Goal: Task Accomplishment & Management: Complete application form

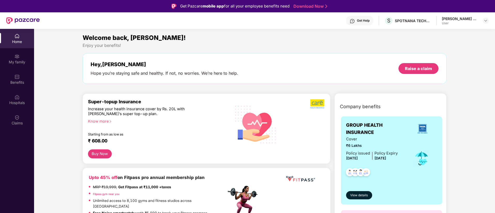
click at [468, 21] on div "User" at bounding box center [459, 23] width 36 height 4
click at [483, 20] on div at bounding box center [485, 21] width 6 height 6
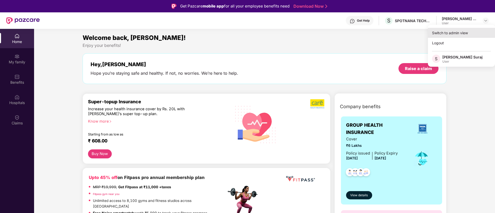
click at [447, 34] on div "Switch to admin view" at bounding box center [461, 33] width 67 height 10
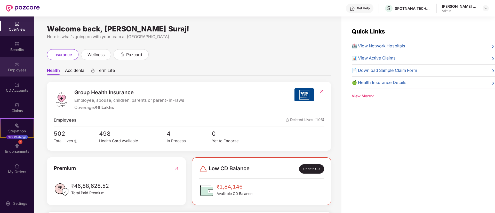
click at [15, 70] on div "Employees" at bounding box center [17, 70] width 34 height 5
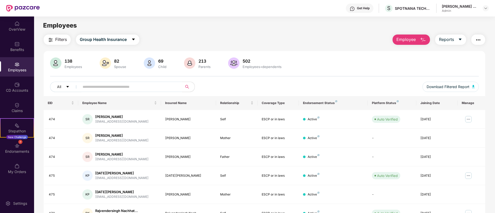
click at [398, 38] on span "Employee" at bounding box center [405, 39] width 19 height 6
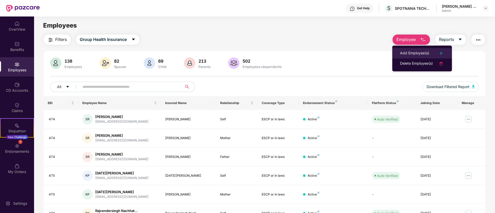
click at [426, 53] on div "Add Employee(s)" at bounding box center [414, 53] width 29 height 6
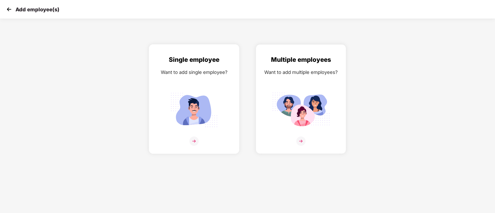
click at [194, 141] on img at bounding box center [193, 141] width 9 height 9
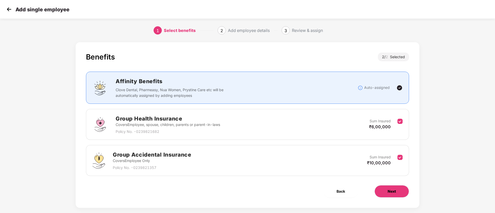
click at [384, 191] on button "Next" at bounding box center [391, 191] width 35 height 12
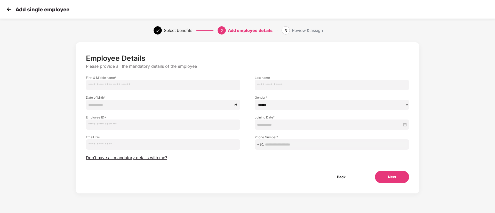
click at [163, 86] on input "text" at bounding box center [163, 85] width 154 height 10
click at [441, 83] on div "Employee Details Please provide all the mandatory details of the employee First…" at bounding box center [247, 123] width 412 height 167
click at [279, 178] on div "Back Next" at bounding box center [247, 177] width 339 height 12
click at [132, 88] on input "text" at bounding box center [163, 85] width 154 height 10
click at [101, 124] on input "text" at bounding box center [163, 125] width 154 height 10
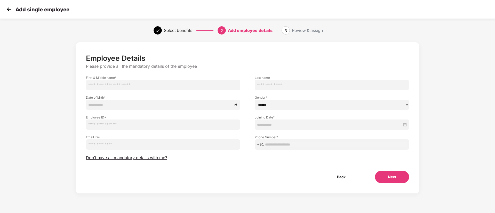
click at [110, 84] on input "text" at bounding box center [163, 85] width 154 height 10
type input "**********"
click at [156, 107] on input at bounding box center [160, 105] width 144 height 6
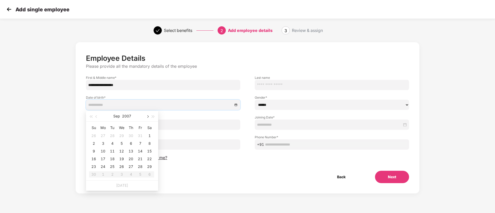
click at [146, 117] on span "button" at bounding box center [147, 117] width 3 height 3
click at [125, 117] on button "2007" at bounding box center [126, 116] width 9 height 10
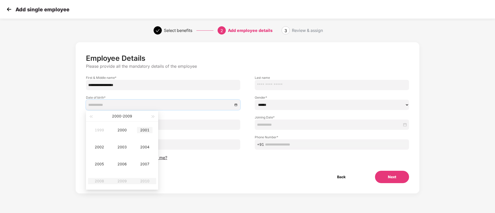
type input "**********"
click at [152, 117] on span "button" at bounding box center [153, 117] width 3 height 3
click at [92, 116] on span "button" at bounding box center [90, 117] width 3 height 3
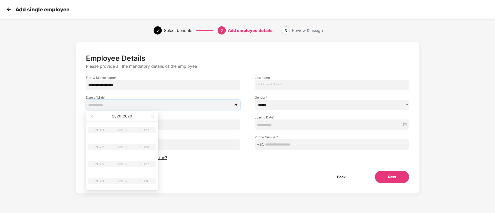
click at [99, 165] on table "2019 2020 2021 2022 2023 2024 2025 2026 2027 2028 2029 2030" at bounding box center [122, 156] width 68 height 68
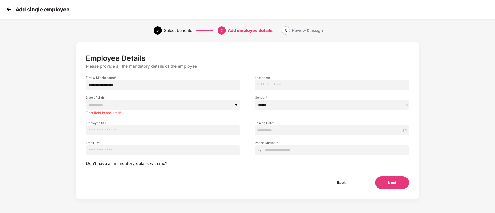
click at [258, 170] on div "**********" at bounding box center [247, 121] width 323 height 135
click at [137, 105] on input at bounding box center [160, 105] width 144 height 6
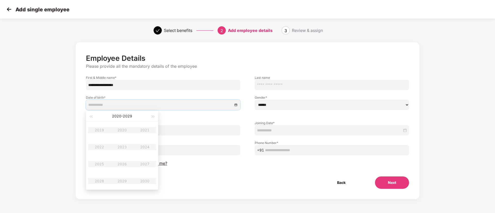
click at [93, 166] on table "2019 2020 2021 2022 2023 2024 2025 2026 2027 2028 2029 2030" at bounding box center [122, 156] width 68 height 68
click at [237, 105] on div at bounding box center [163, 105] width 150 height 6
click at [232, 159] on div "**********" at bounding box center [247, 121] width 323 height 135
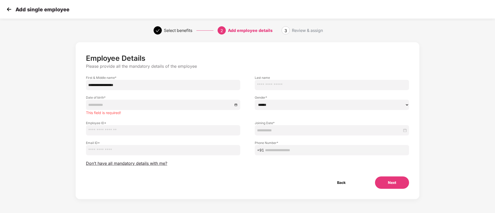
click at [6, 8] on img at bounding box center [9, 9] width 8 height 8
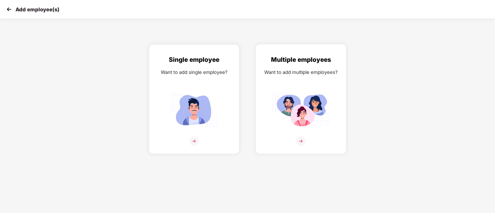
click at [301, 142] on img at bounding box center [300, 141] width 9 height 9
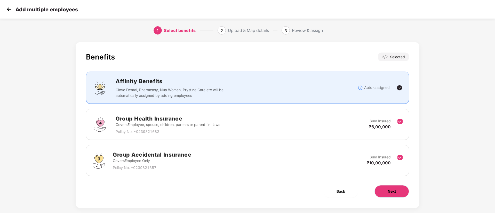
click at [385, 191] on button "Next" at bounding box center [391, 191] width 35 height 12
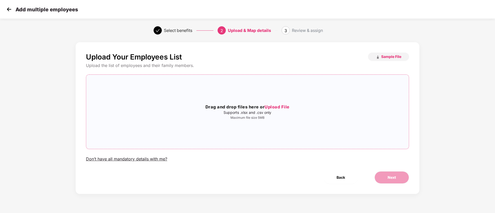
click at [284, 105] on span "Upload File" at bounding box center [276, 106] width 25 height 5
click at [380, 53] on button "Sample File" at bounding box center [388, 57] width 41 height 8
click at [281, 106] on span "Upload File" at bounding box center [276, 106] width 25 height 5
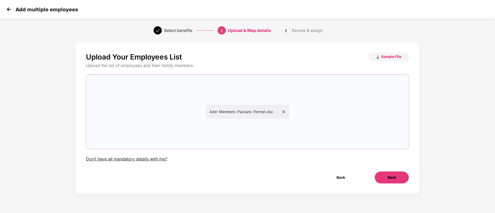
click at [390, 178] on span "Next" at bounding box center [391, 178] width 8 height 6
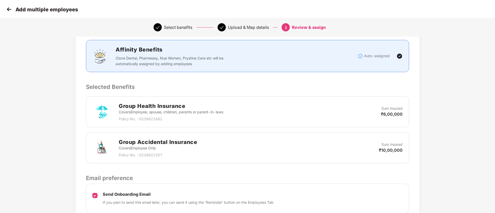
scroll to position [110, 0]
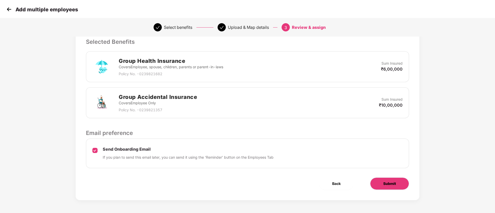
click at [392, 186] on span "Submit" at bounding box center [389, 184] width 13 height 6
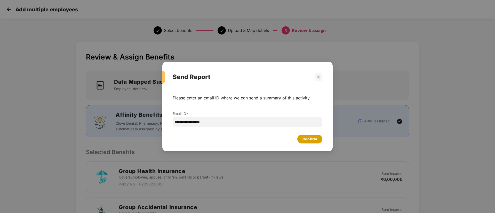
click at [304, 140] on div "Confirm" at bounding box center [309, 139] width 15 height 6
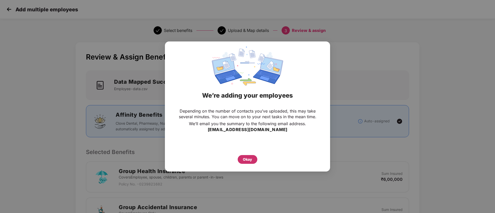
click at [247, 156] on div "Okay" at bounding box center [247, 159] width 20 height 9
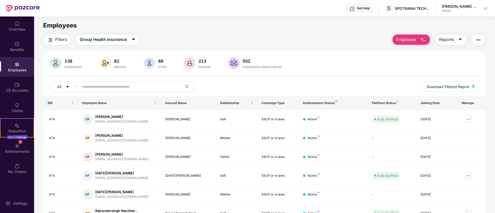
click at [120, 89] on input "text" at bounding box center [129, 87] width 93 height 8
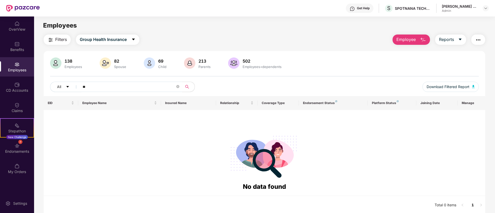
type input "*"
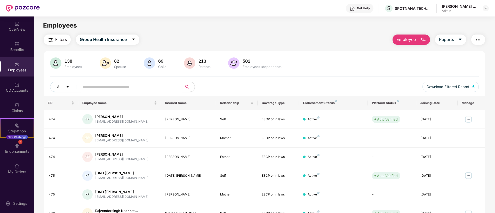
click at [92, 87] on input "text" at bounding box center [129, 87] width 93 height 8
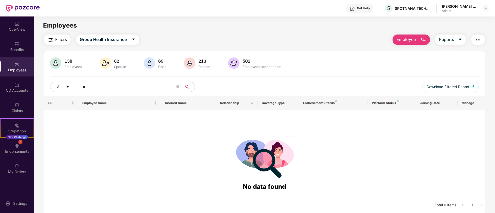
type input "*"
